Goal: Information Seeking & Learning: Check status

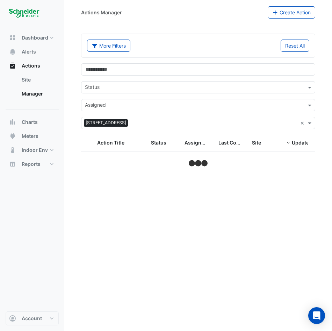
select select "**"
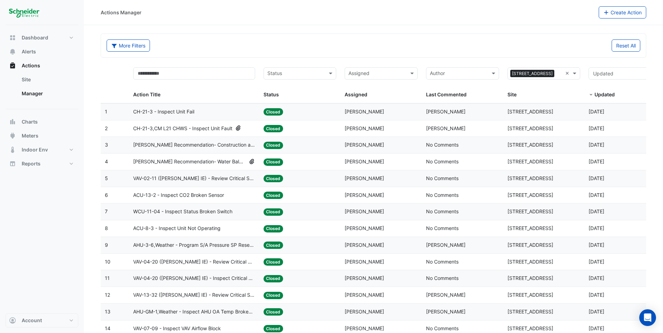
click at [332, 70] on div "Assigned" at bounding box center [375, 73] width 61 height 11
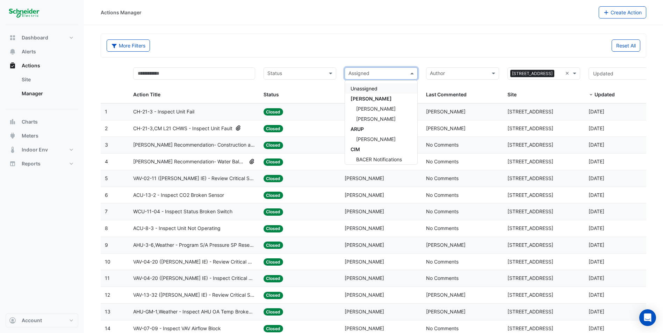
click at [332, 72] on input "text" at bounding box center [458, 74] width 57 height 8
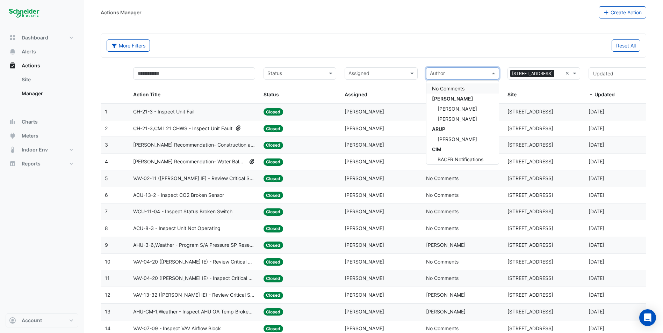
click at [313, 77] on input "text" at bounding box center [295, 74] width 57 height 8
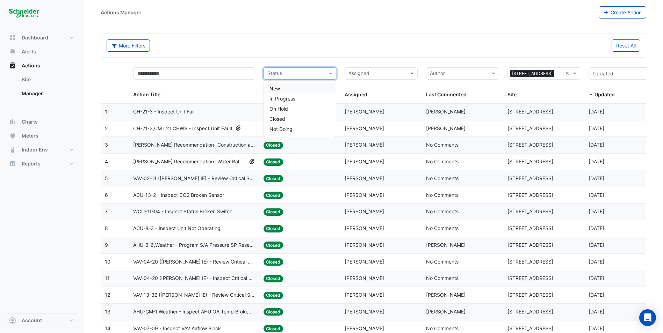
click at [233, 80] on div "Action Title" at bounding box center [194, 82] width 122 height 31
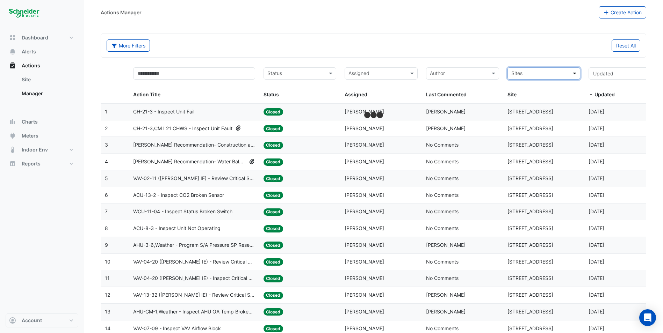
click at [332, 73] on span at bounding box center [575, 74] width 9 height 8
click at [332, 110] on span "[STREET_ADDRESS]" at bounding box center [536, 109] width 46 height 6
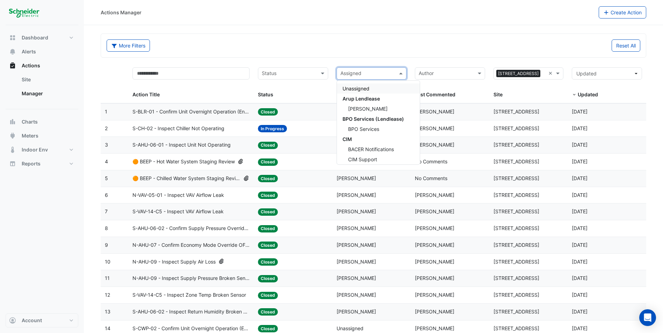
click at [332, 79] on div "Assigned" at bounding box center [350, 75] width 22 height 10
click at [290, 72] on input "text" at bounding box center [289, 74] width 55 height 8
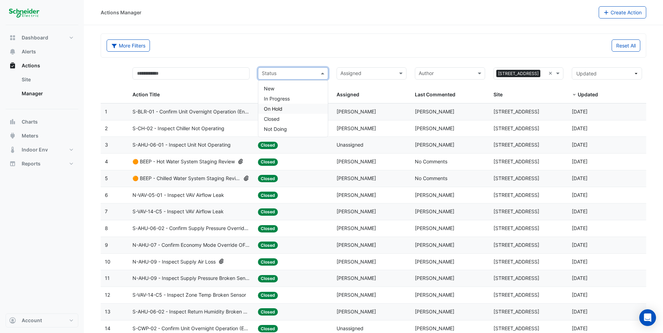
click at [284, 109] on div "On Hold" at bounding box center [293, 109] width 70 height 10
click at [283, 76] on div at bounding box center [296, 74] width 28 height 9
click at [284, 99] on span "In Progress" at bounding box center [277, 99] width 26 height 6
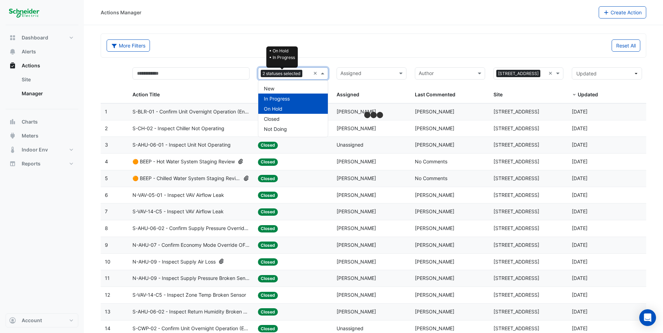
click at [282, 77] on span "2 statuses selected" at bounding box center [282, 74] width 42 height 8
click at [281, 87] on div "New" at bounding box center [293, 89] width 70 height 10
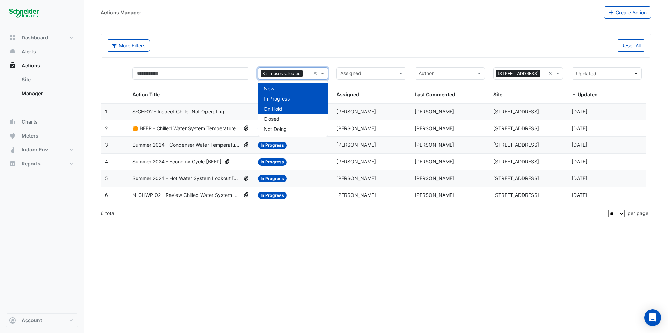
click at [304, 70] on div "3 statuses selected" at bounding box center [284, 73] width 52 height 11
click at [332, 295] on div "Actions Manager Create Action More Filters Reset All 3 statuses selected × Assi…" at bounding box center [376, 166] width 584 height 333
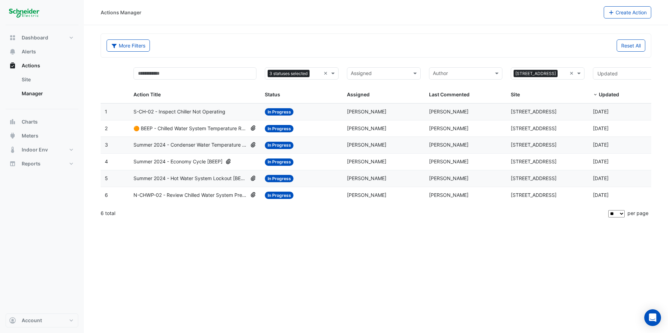
click at [320, 162] on div "Status: In Progress" at bounding box center [302, 162] width 74 height 8
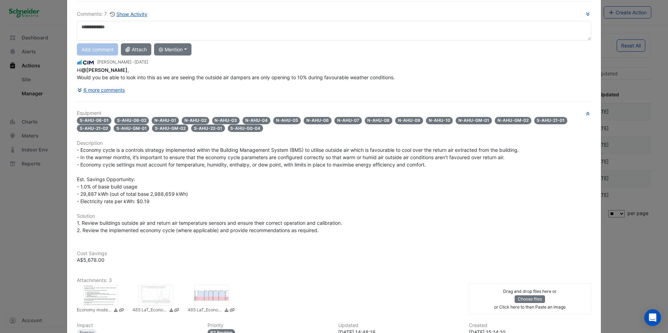
scroll to position [47, 0]
click at [103, 90] on button "6 more comments" at bounding box center [101, 90] width 48 height 12
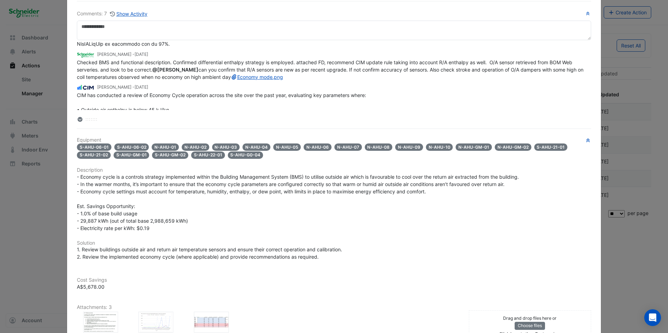
scroll to position [308, 0]
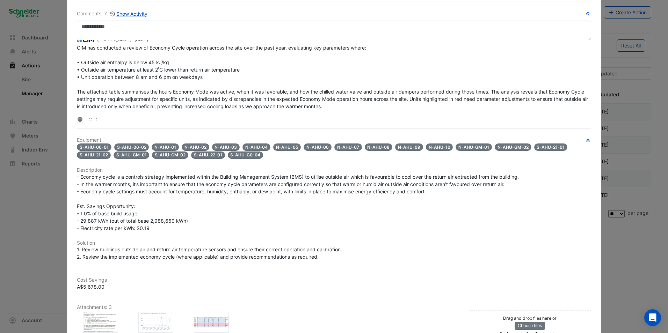
click at [332, 43] on ngb-modal-window "[STREET_ADDRESS] Summer 2024 - Economy Cycle [BEEP] In Progress -> [PERSON_NAME…" at bounding box center [334, 166] width 668 height 333
click at [332, 298] on ngb-modal-window "[STREET_ADDRESS] Summer 2024 - Economy Cycle [BEEP] In Progress -> [PERSON_NAME…" at bounding box center [334, 166] width 668 height 333
click at [13, 205] on ngb-modal-window "[STREET_ADDRESS] Summer 2024 - Economy Cycle [BEEP] In Progress -> [PERSON_NAME…" at bounding box center [334, 166] width 668 height 333
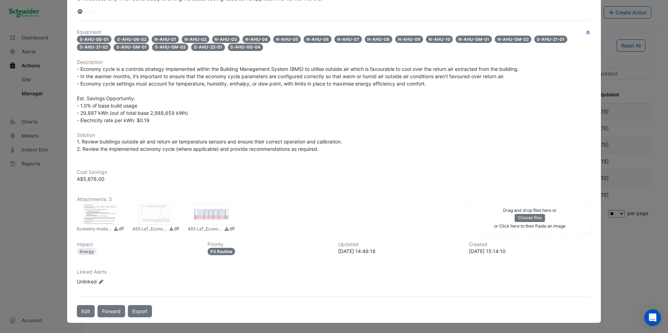
scroll to position [0, 0]
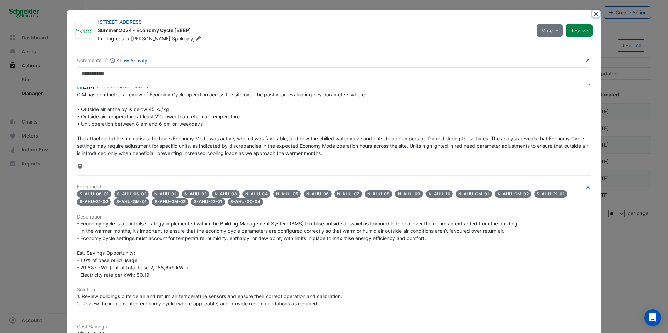
click at [332, 15] on button "Close" at bounding box center [595, 13] width 7 height 7
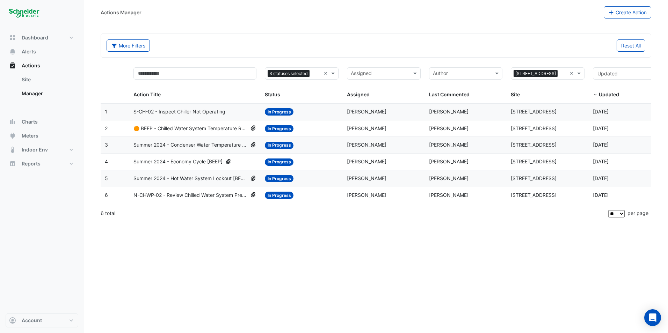
click at [227, 112] on div "S-CH-02 - Inspect Chiller Not Operating" at bounding box center [194, 112] width 123 height 8
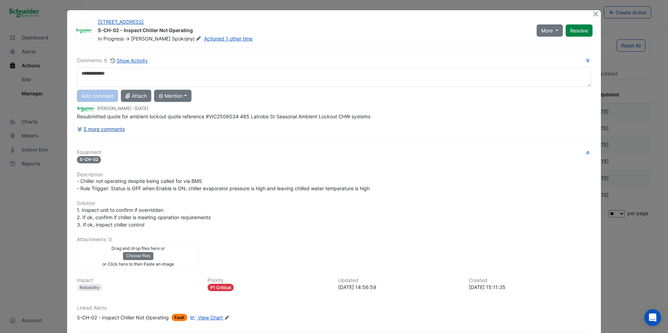
click at [103, 128] on button "5 more comments" at bounding box center [101, 129] width 48 height 12
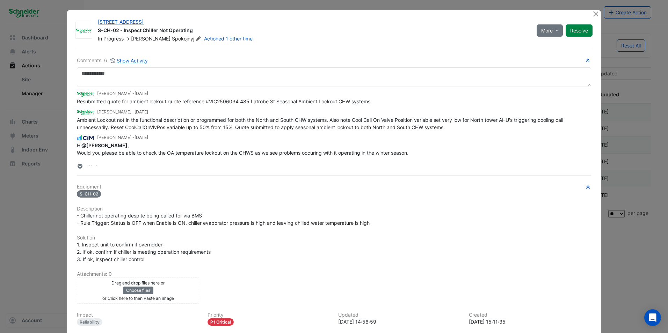
click at [78, 167] on icon at bounding box center [80, 166] width 4 height 5
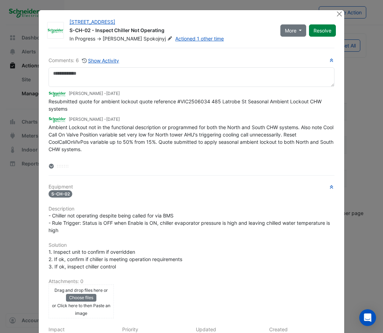
click at [332, 125] on ngb-modal-window "[STREET_ADDRESS] S-CH-02 - Inspect Chiller Not Operating In Progress -> [PERSON…" at bounding box center [191, 166] width 383 height 333
click at [332, 17] on button "Close" at bounding box center [339, 13] width 7 height 7
